Goal: Transaction & Acquisition: Purchase product/service

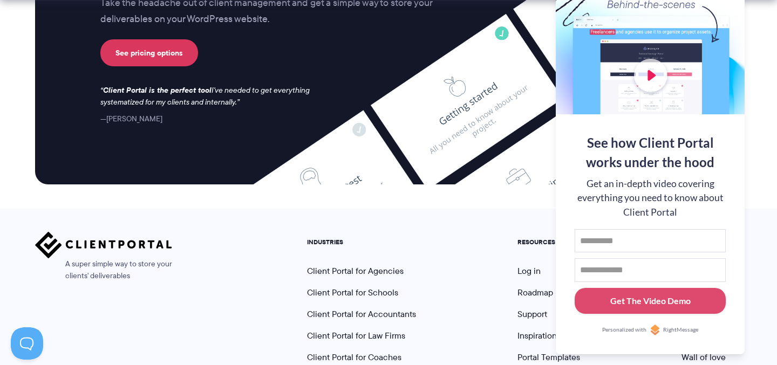
scroll to position [2967, 0]
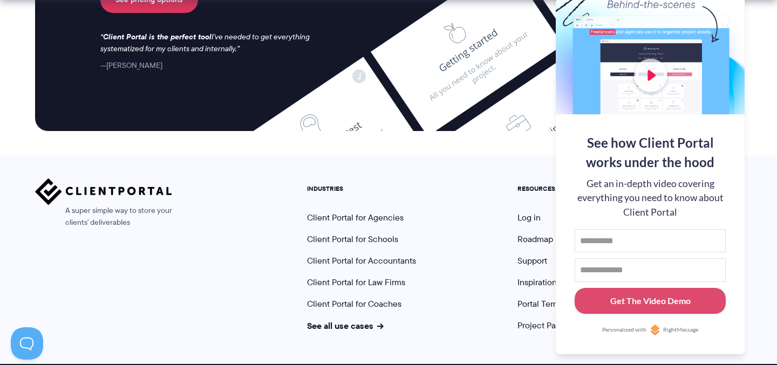
click at [764, 246] on div "A super simple way to store your clients' deliverables INDUSTRIES Client Portal…" at bounding box center [388, 259] width 777 height 209
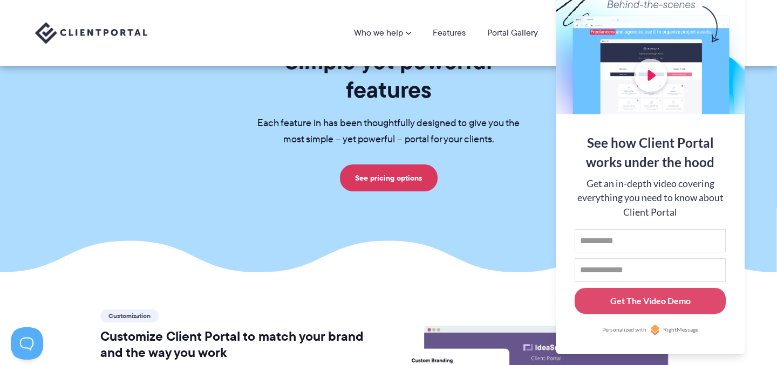
scroll to position [0, 0]
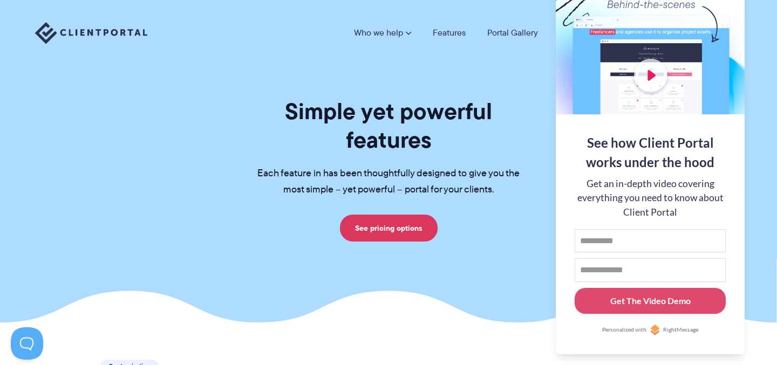
click at [717, 94] on div at bounding box center [650, 44] width 189 height 140
click at [471, 219] on section "Simple yet powerful features Each feature in has been thoughtfully designed to …" at bounding box center [388, 161] width 777 height 323
click at [124, 35] on img at bounding box center [91, 33] width 112 height 22
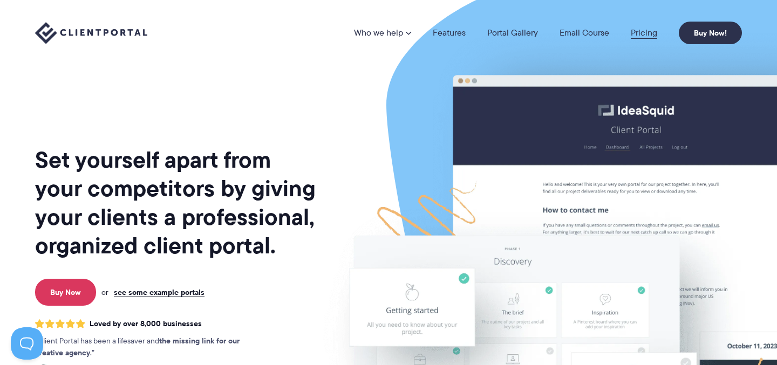
click at [649, 35] on link "Pricing" at bounding box center [644, 33] width 26 height 9
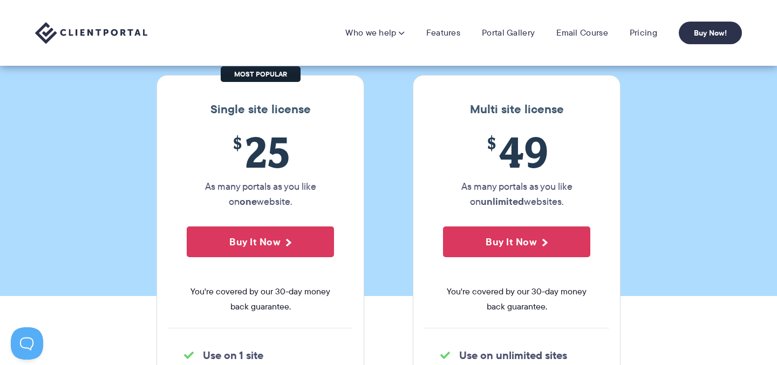
scroll to position [116, 0]
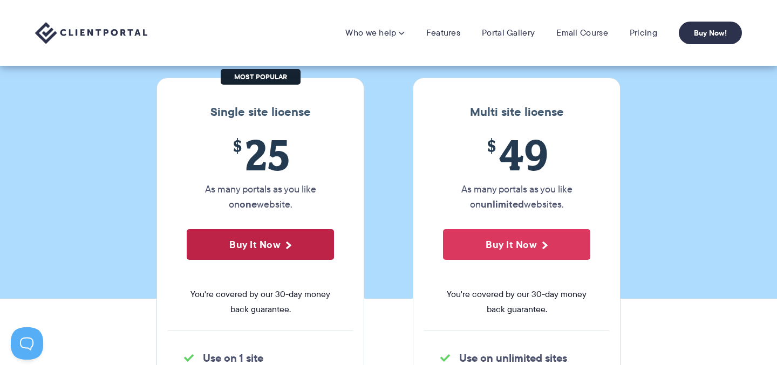
click at [277, 240] on button "Buy It Now" at bounding box center [260, 244] width 147 height 31
